Goal: Task Accomplishment & Management: Manage account settings

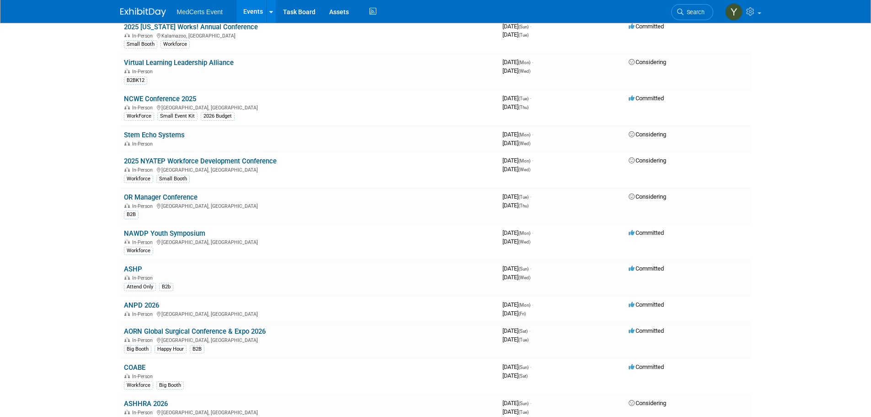
scroll to position [183, 0]
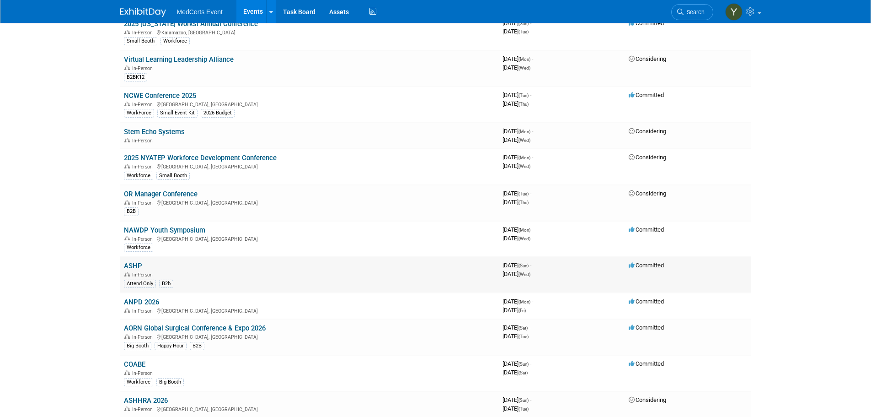
click at [226, 281] on div "Attend Only B2b" at bounding box center [309, 283] width 371 height 10
click at [131, 268] on link "ASHP" at bounding box center [133, 266] width 18 height 8
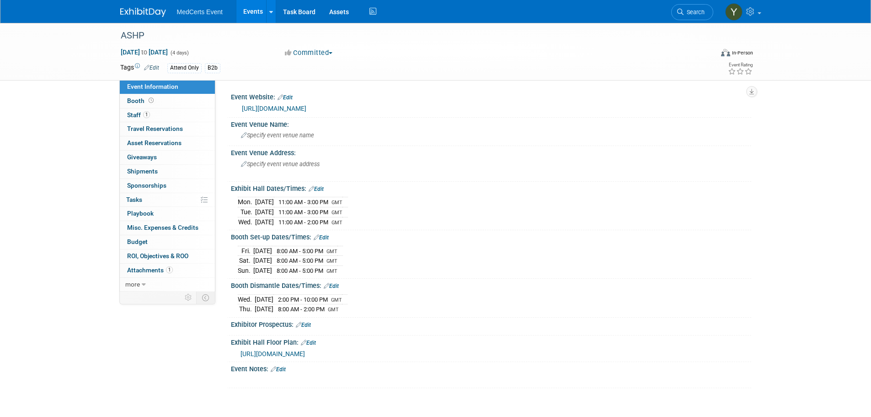
click at [281, 366] on link "Edit" at bounding box center [278, 369] width 15 height 6
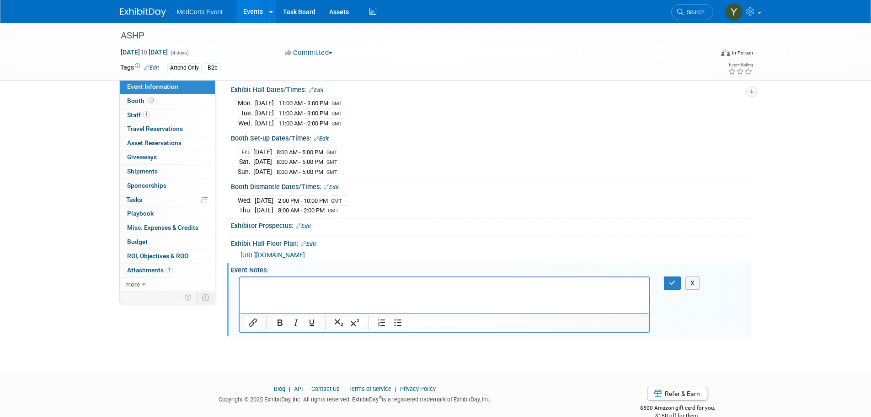
scroll to position [115, 0]
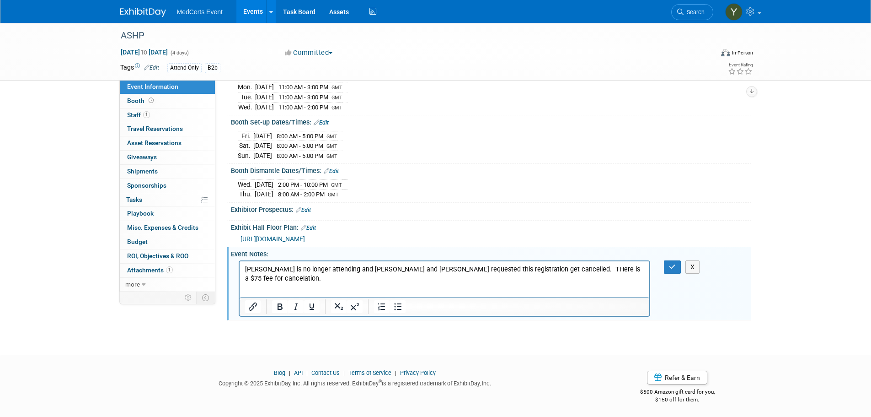
click at [510, 271] on p "Keiser is no longer attending and Jen and Kelly requested this registration get…" at bounding box center [445, 273] width 400 height 18
click at [677, 267] on button "button" at bounding box center [672, 266] width 17 height 13
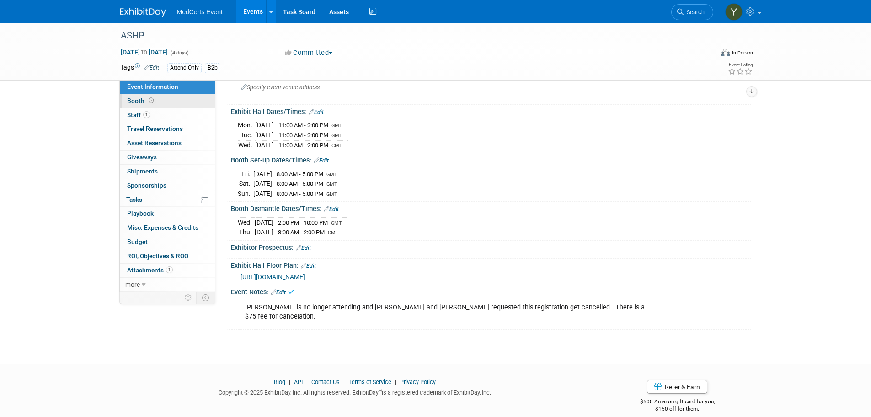
click at [154, 101] on span at bounding box center [151, 100] width 9 height 7
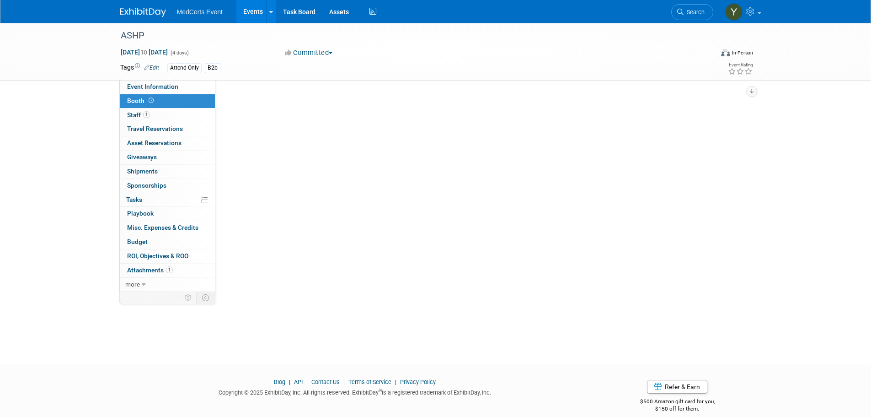
scroll to position [0, 0]
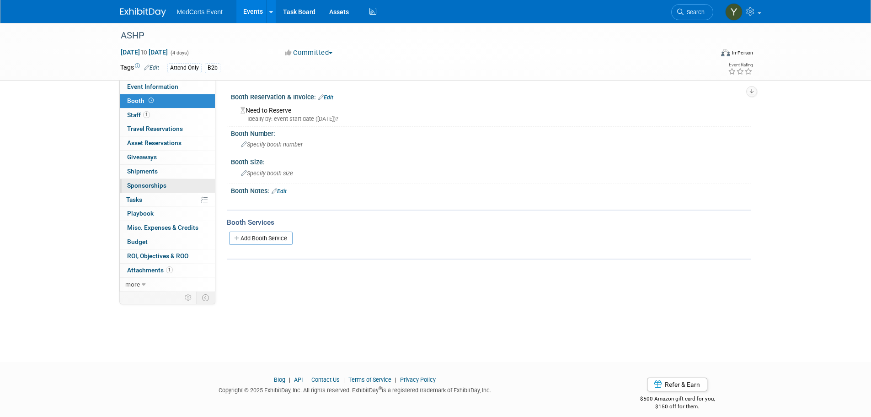
click at [144, 186] on span "Sponsorships 0" at bounding box center [146, 185] width 39 height 7
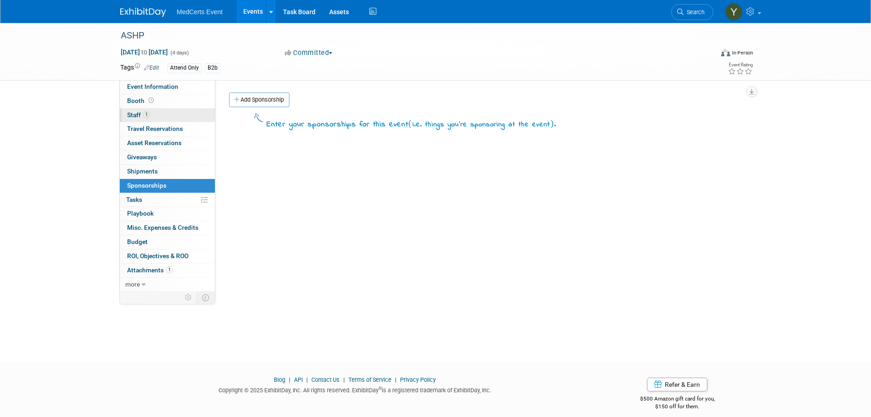
click at [143, 114] on span "1" at bounding box center [146, 114] width 7 height 7
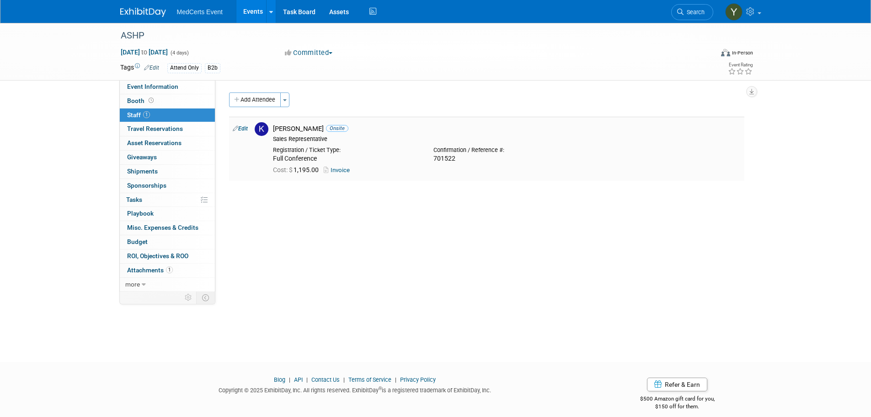
click at [242, 129] on link "Edit" at bounding box center [240, 128] width 15 height 6
select select "911a2ff6-ce34-44fb-b42e-4936c31977d8"
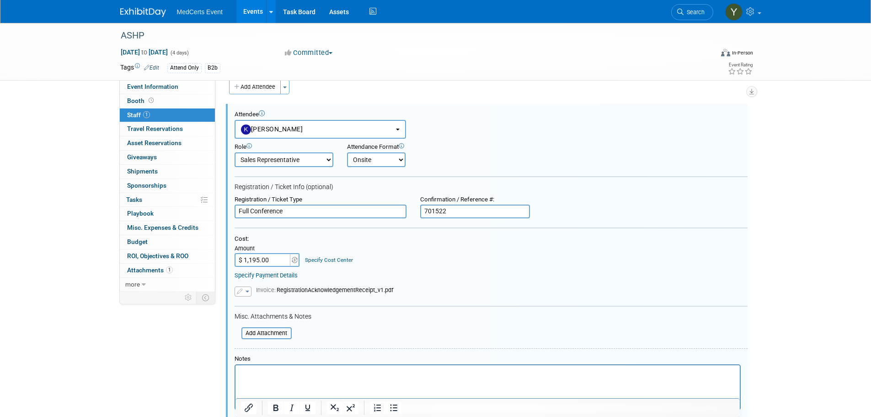
click at [255, 258] on input "$ 1,195.00" at bounding box center [263, 260] width 57 height 14
type input "$ 75.00"
click at [279, 378] on html at bounding box center [487, 371] width 504 height 13
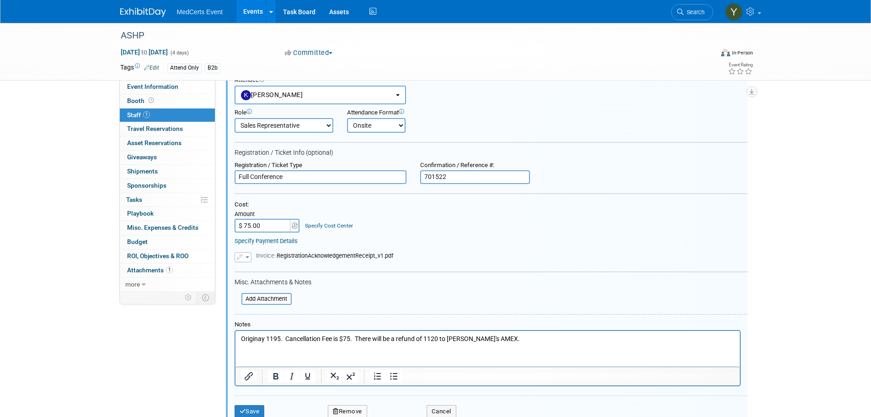
scroll to position [104, 0]
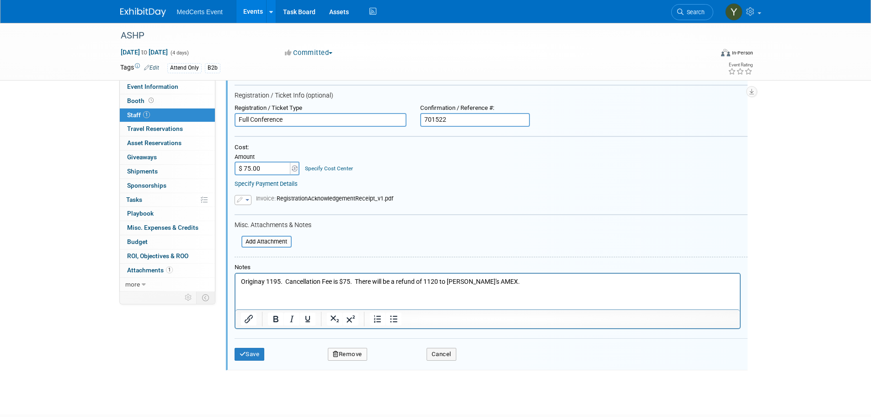
click at [262, 282] on p "Originay 1195. Cancellation Fee is $75. There will be a refund of 1120 to Amand…" at bounding box center [488, 281] width 494 height 9
click at [268, 277] on p "Originaly 1195. Cancellation Fee is $75. There will be a refund of 1120 to Aman…" at bounding box center [488, 281] width 494 height 9
drag, startPoint x: 560, startPoint y: 284, endPoint x: 437, endPoint y: 563, distance: 304.6
click at [235, 284] on html "Originaly $1,195. Cancellation Fee is $75. There will be a refund of $1,120 to …" at bounding box center [487, 279] width 504 height 13
copy p "Originaly $1,195. Cancellation Fee is $75. There will be a refund of $1,120 to …"
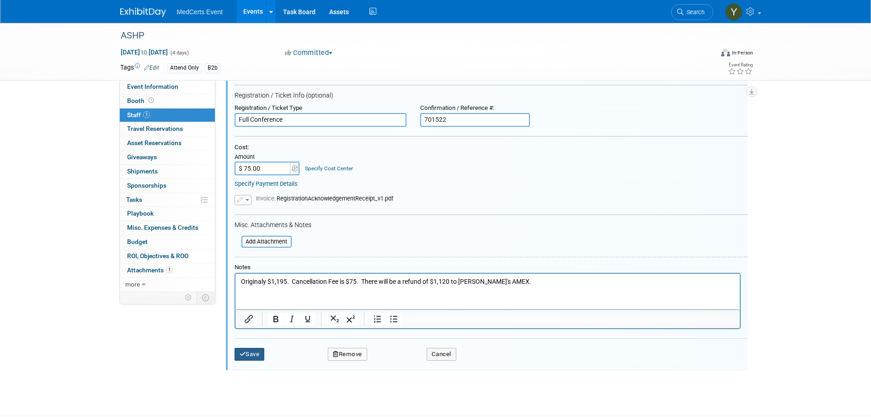
click at [247, 355] on button "Save" at bounding box center [250, 354] width 30 height 13
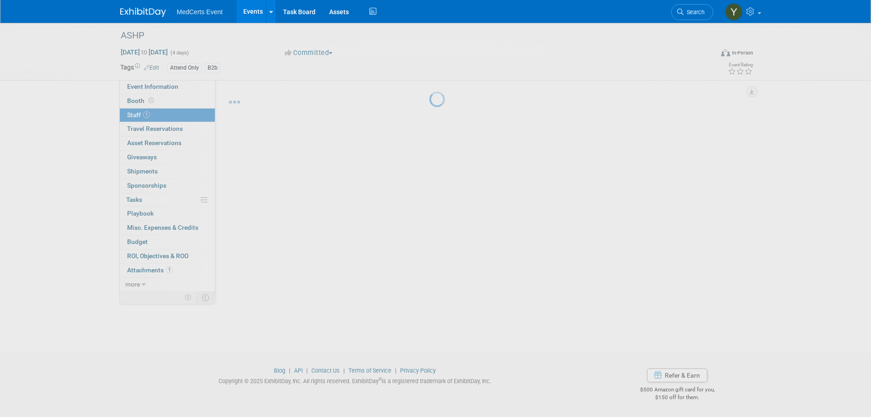
scroll to position [9, 0]
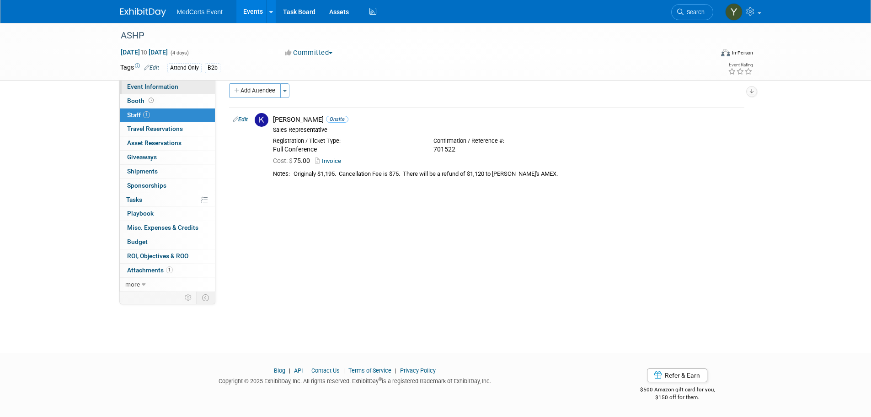
click at [139, 86] on span "Event Information" at bounding box center [152, 86] width 51 height 7
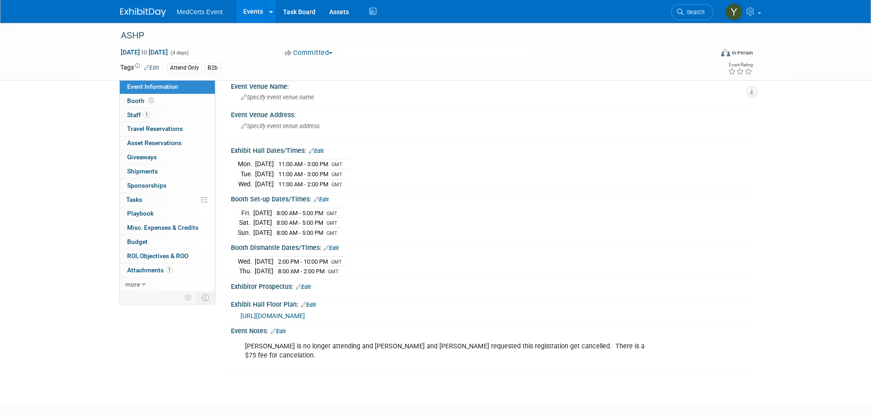
scroll to position [77, 0]
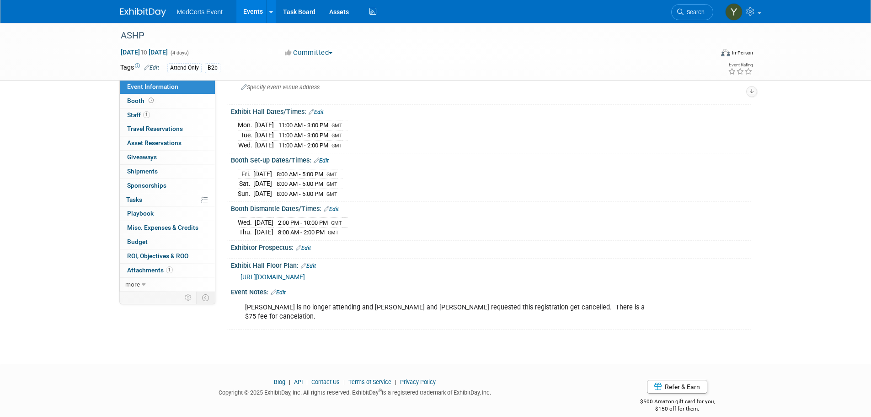
click at [278, 292] on link "Edit" at bounding box center [278, 292] width 15 height 6
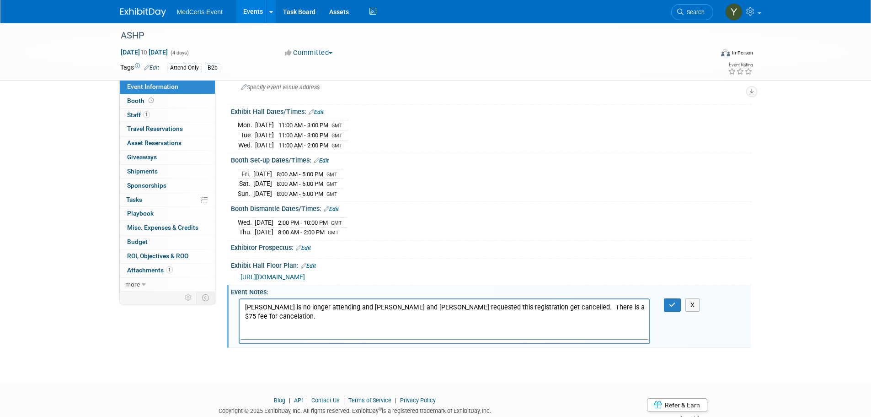
scroll to position [0, 0]
drag, startPoint x: 505, startPoint y: 306, endPoint x: 656, endPoint y: 307, distance: 150.5
click at [649, 307] on html "Keiser is no longer attending and Jen and Kelly requested this registration get…" at bounding box center [444, 310] width 410 height 22
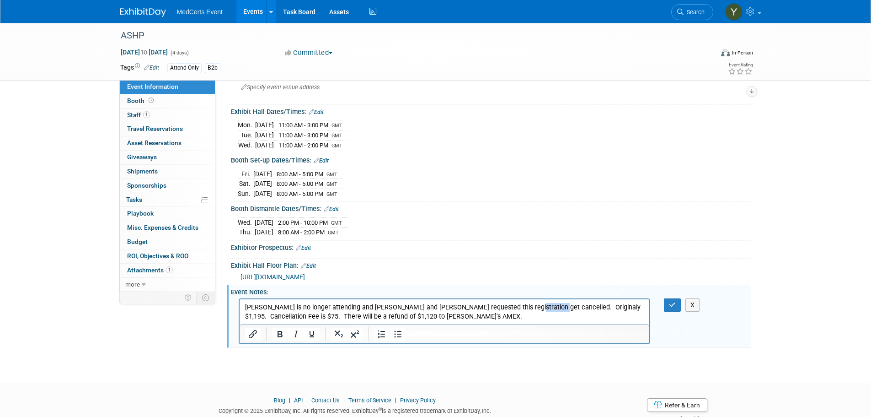
drag, startPoint x: 529, startPoint y: 306, endPoint x: 504, endPoint y: 305, distance: 25.6
click at [504, 305] on p "Keiser is no longer attending and Jen and Kelly requested this registration get…" at bounding box center [445, 311] width 400 height 18
click at [675, 298] on button "button" at bounding box center [672, 304] width 17 height 13
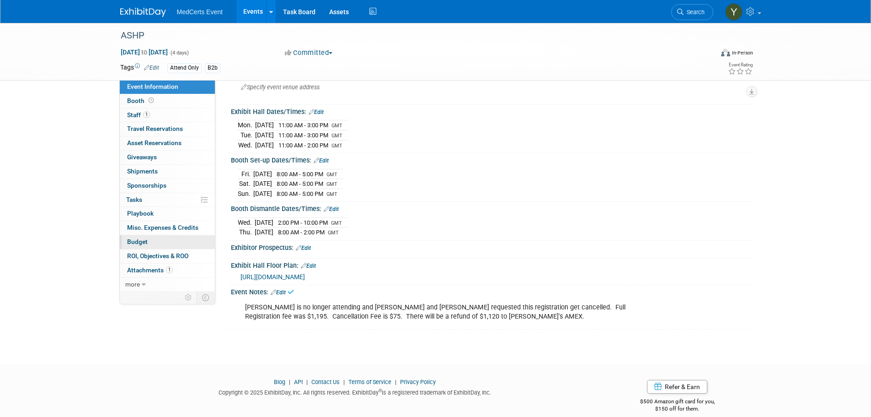
click at [142, 243] on span "Budget" at bounding box center [137, 241] width 21 height 7
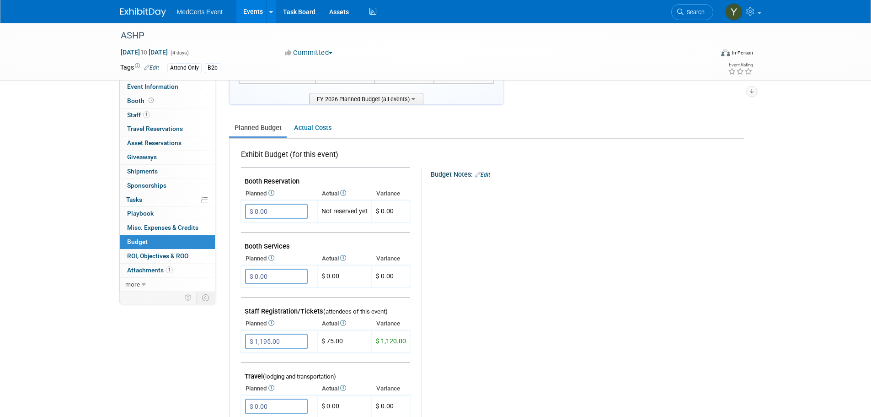
scroll to position [183, 0]
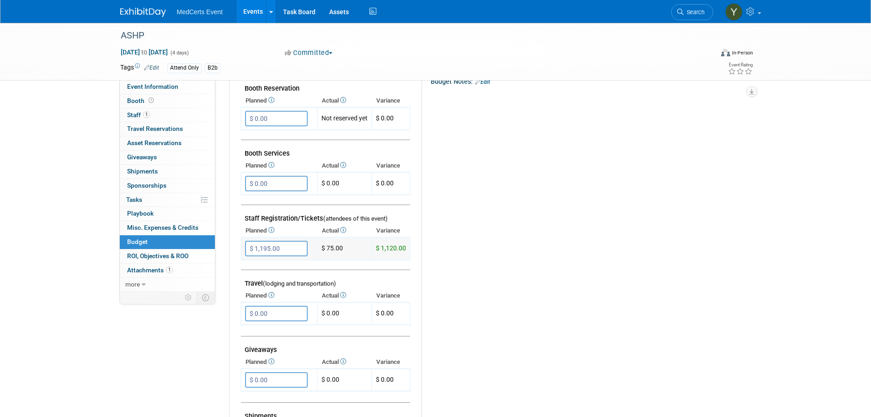
click at [271, 252] on input "$ 1,195.00" at bounding box center [276, 249] width 63 height 16
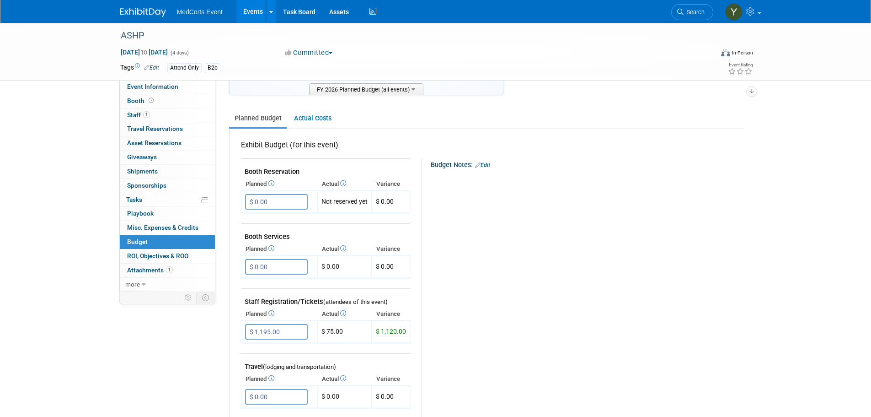
scroll to position [0, 0]
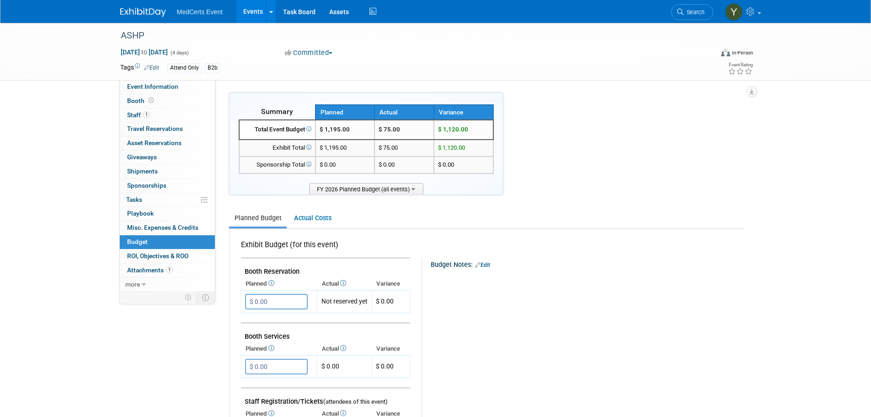
click at [255, 8] on link "Events" at bounding box center [252, 11] width 33 height 23
